Goal: Information Seeking & Learning: Learn about a topic

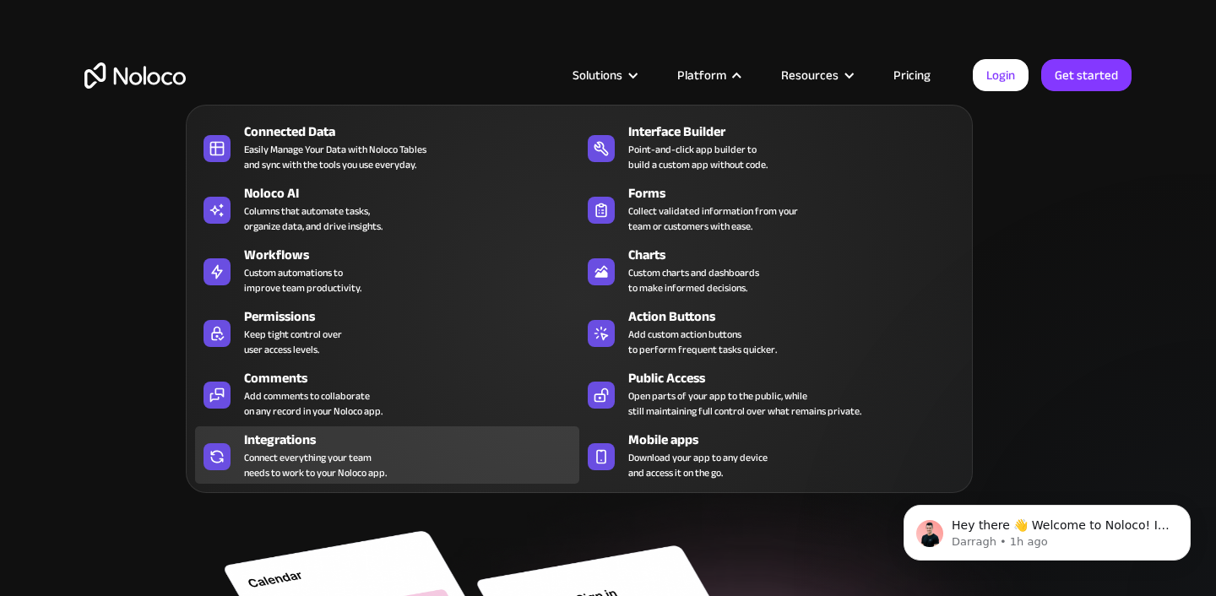
click at [323, 450] on div "Connect everything your team needs to work to your Noloco app." at bounding box center [315, 465] width 143 height 30
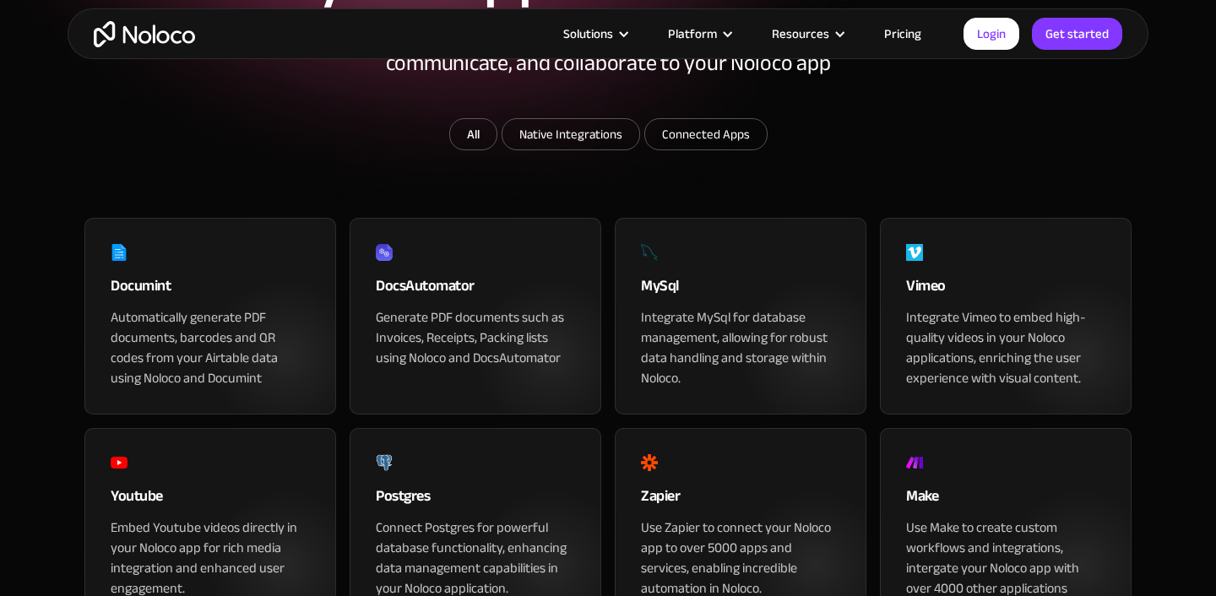
scroll to position [301, 0]
click at [575, 149] on input "Native Integrations" at bounding box center [570, 133] width 137 height 30
checkbox input "true"
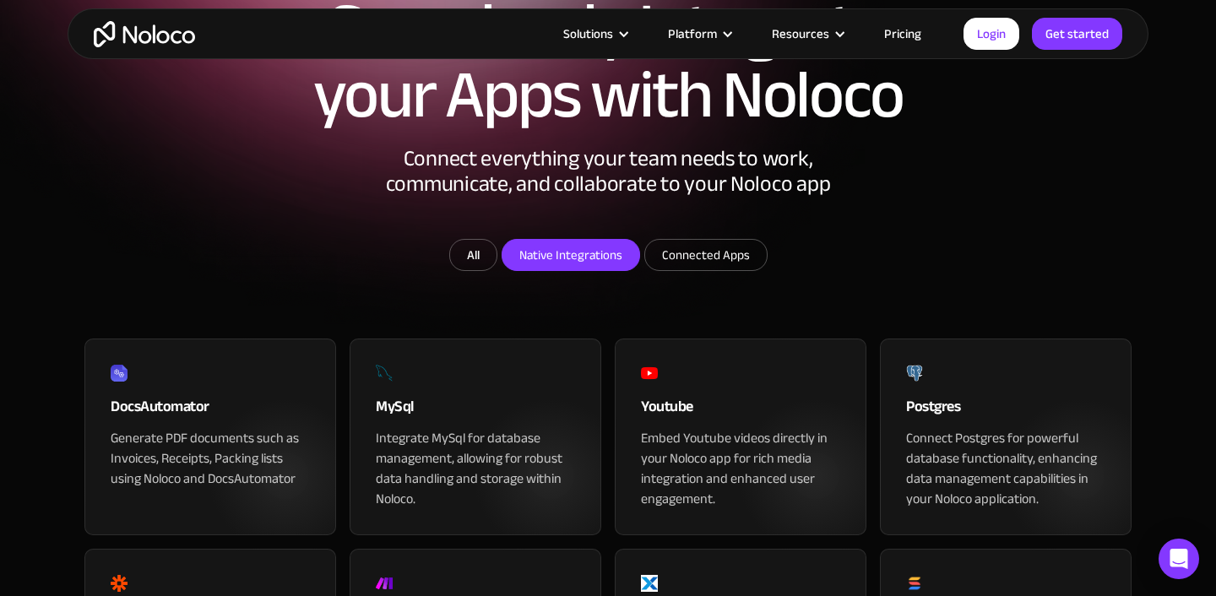
scroll to position [183, 0]
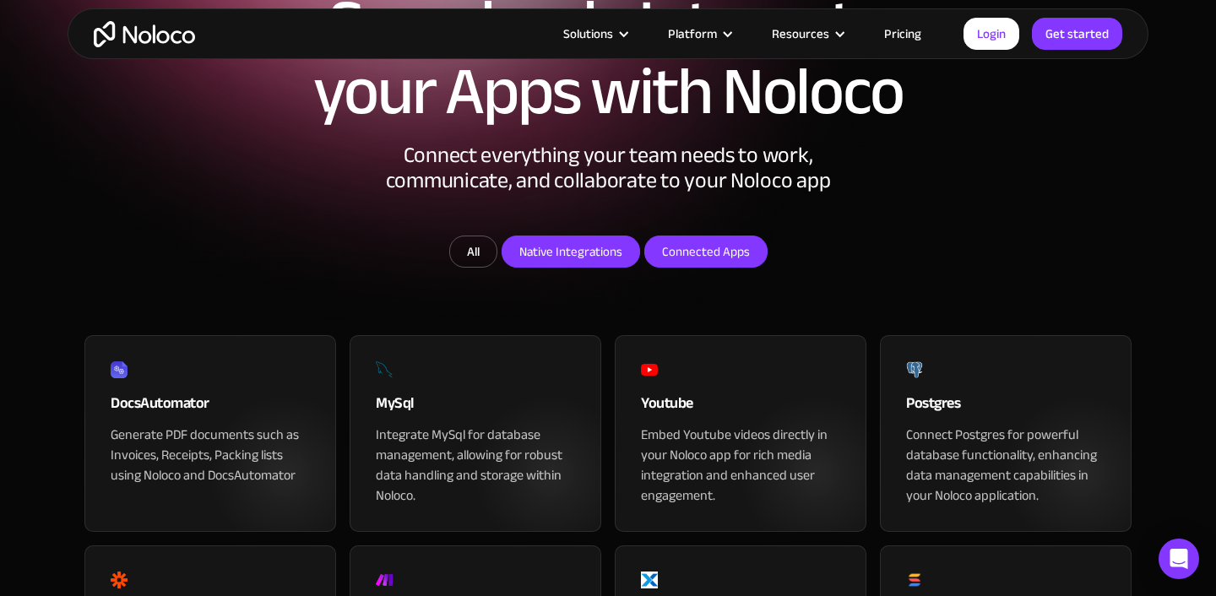
click at [639, 267] on input "Connected Apps" at bounding box center [570, 251] width 137 height 30
checkbox input "true"
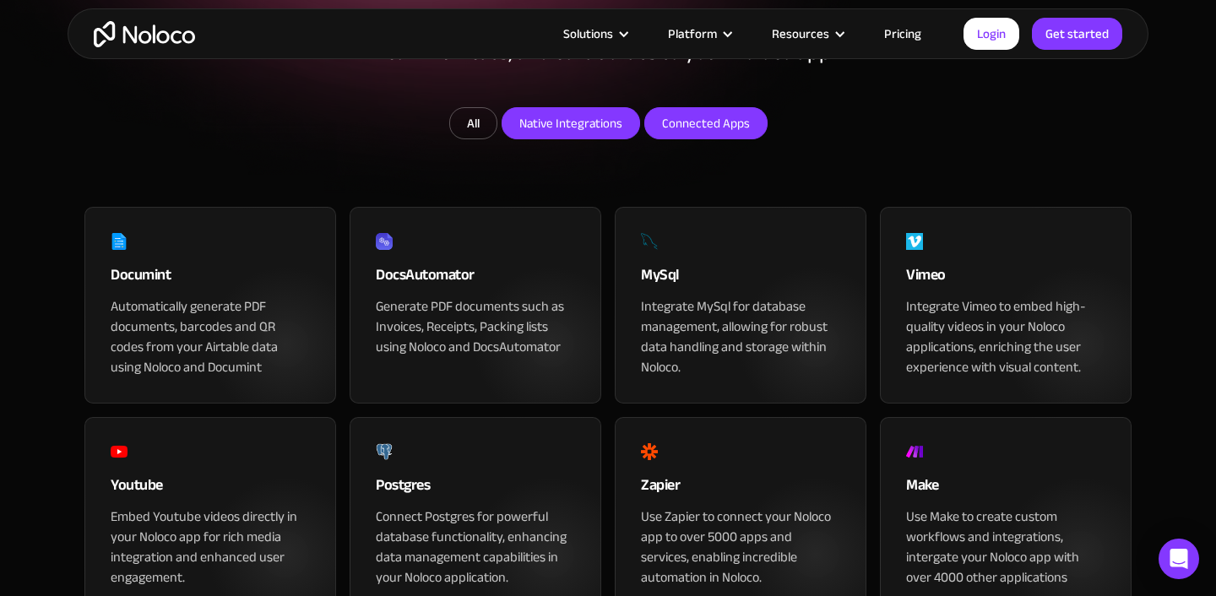
scroll to position [0, 0]
